Goal: Task Accomplishment & Management: Use online tool/utility

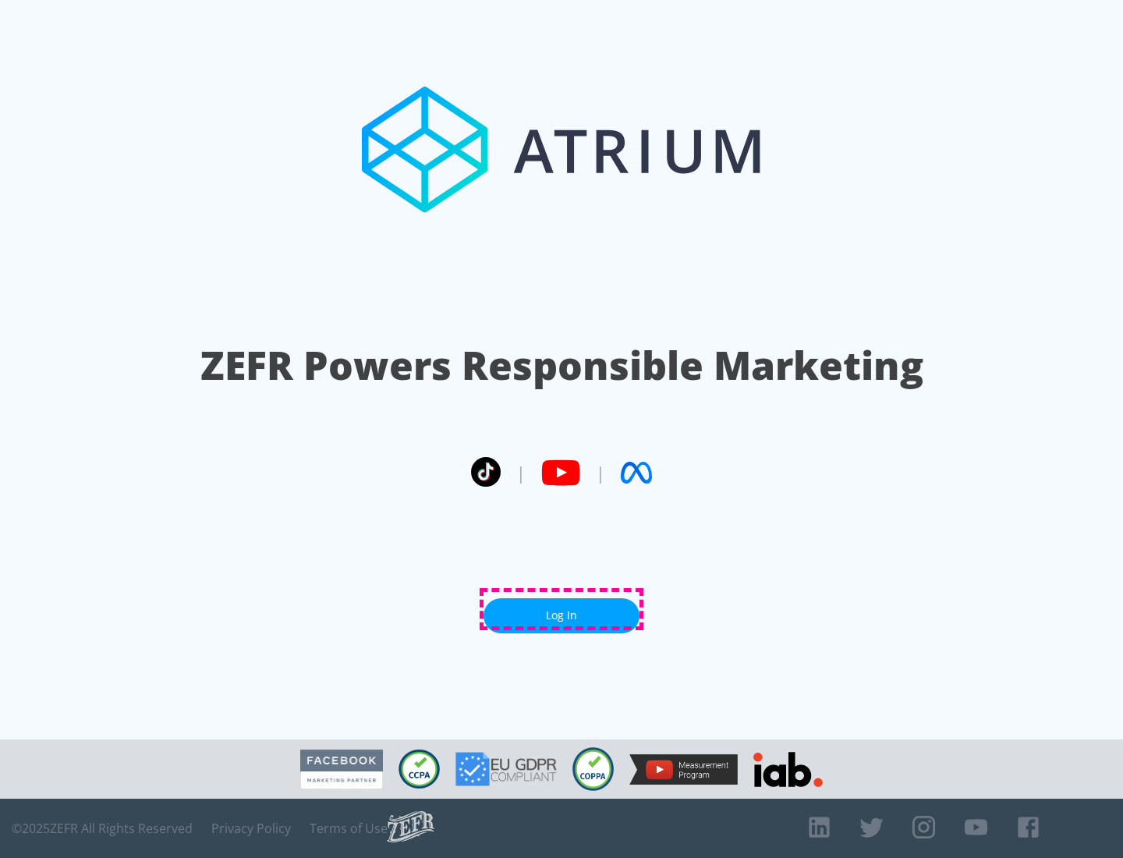
click at [562, 609] on link "Log In" at bounding box center [562, 615] width 156 height 35
